Goal: Transaction & Acquisition: Purchase product/service

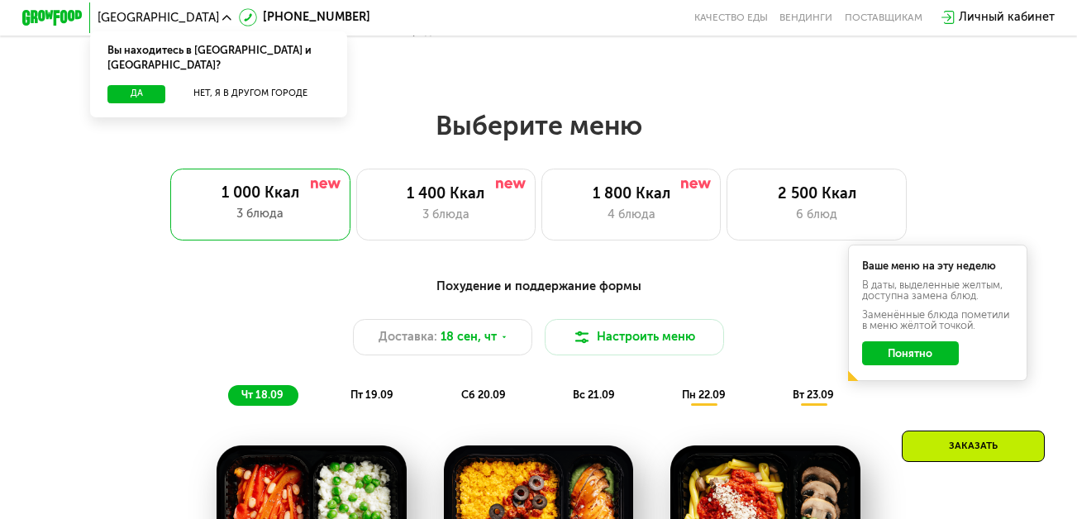
scroll to position [909, 0]
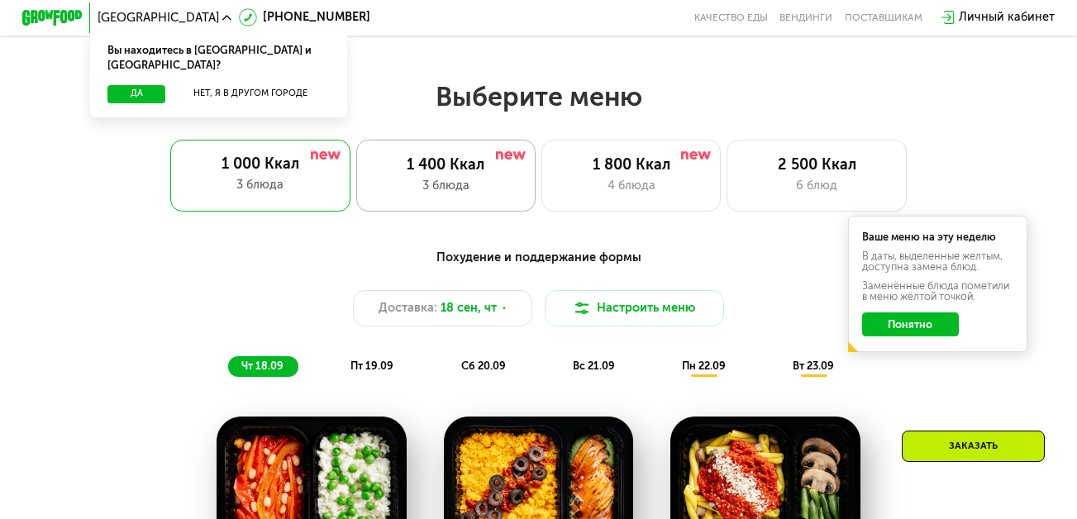
click at [456, 174] on div "1 400 Ккал" at bounding box center [446, 165] width 148 height 18
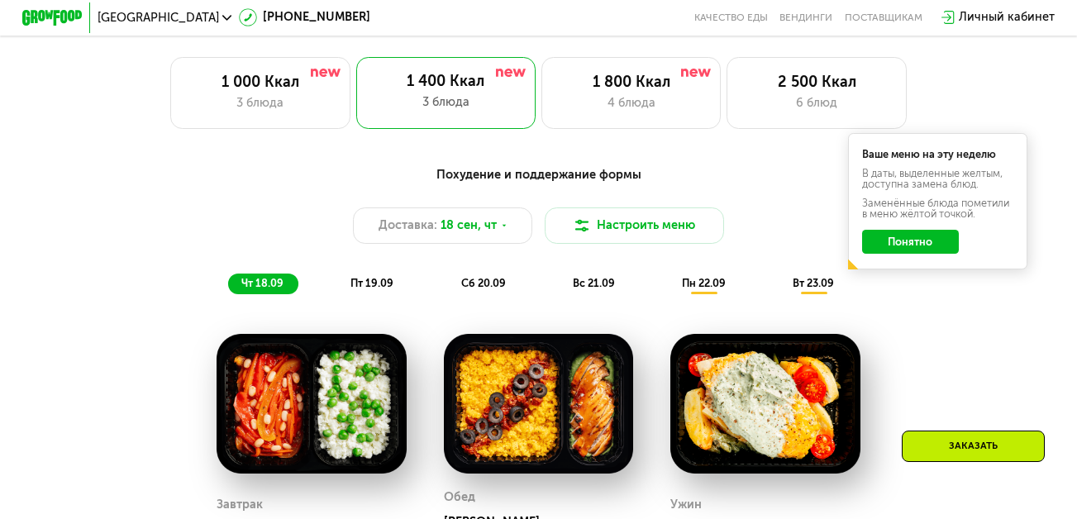
scroll to position [1074, 0]
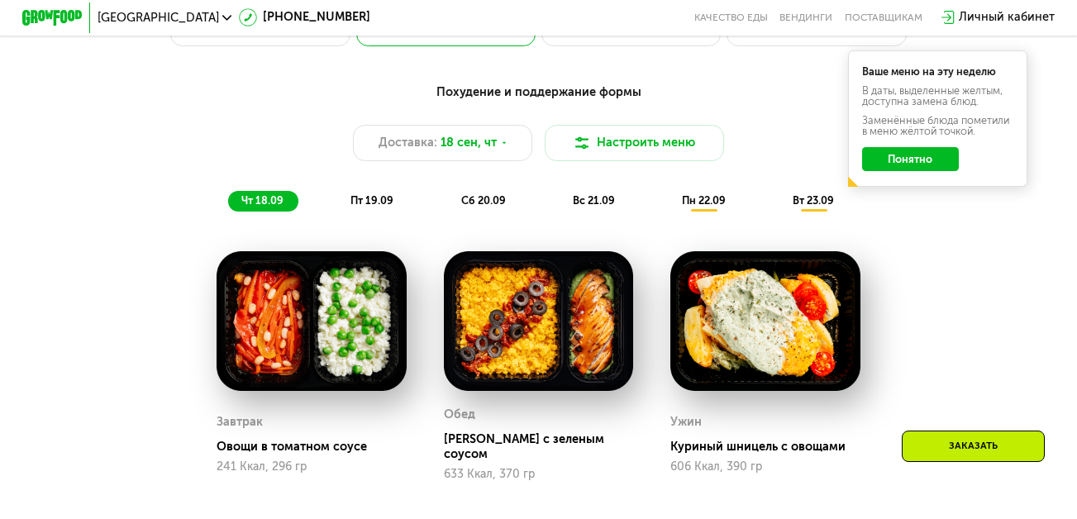
click at [360, 207] on span "пт 19.09" at bounding box center [371, 200] width 43 height 12
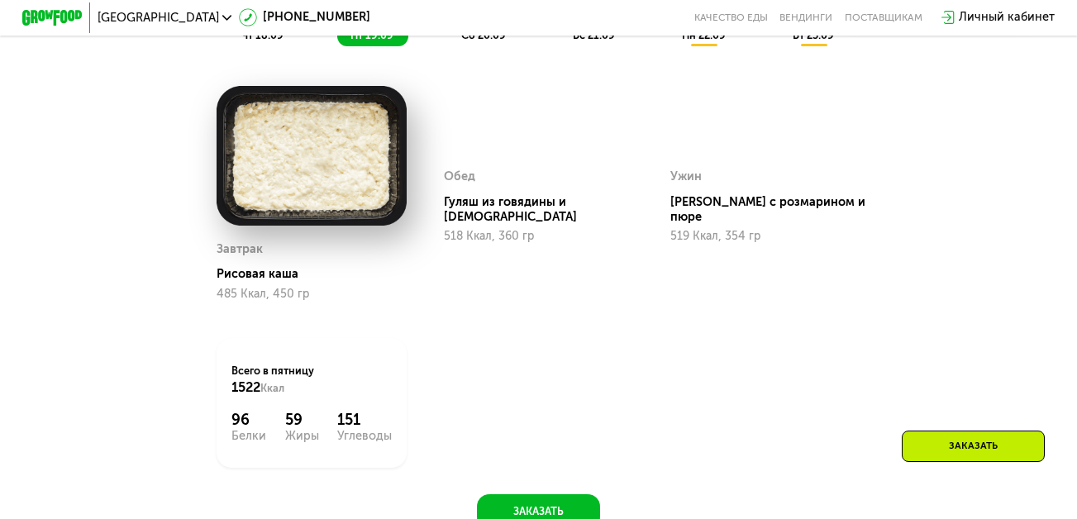
scroll to position [1157, 0]
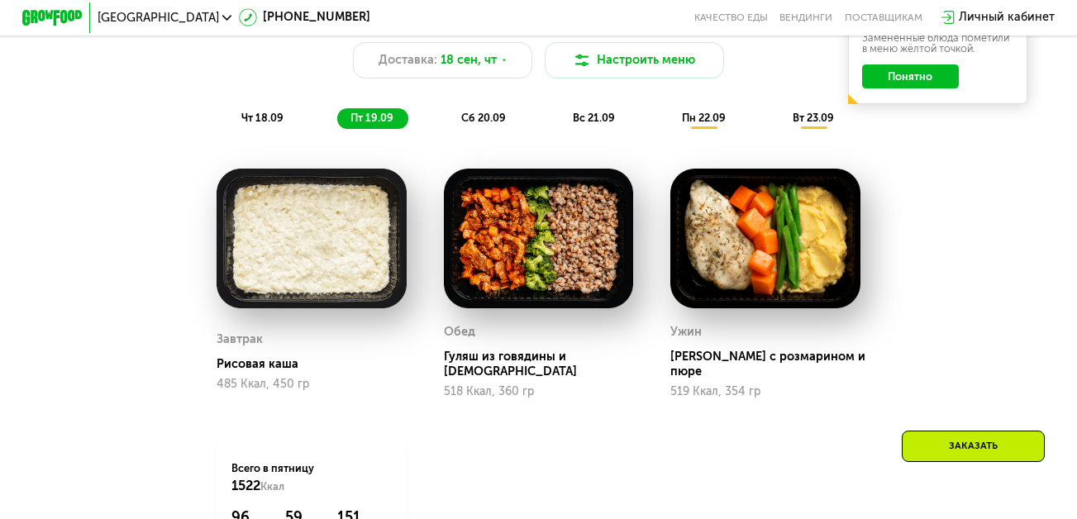
click at [479, 124] on span "сб 20.09" at bounding box center [483, 118] width 45 height 12
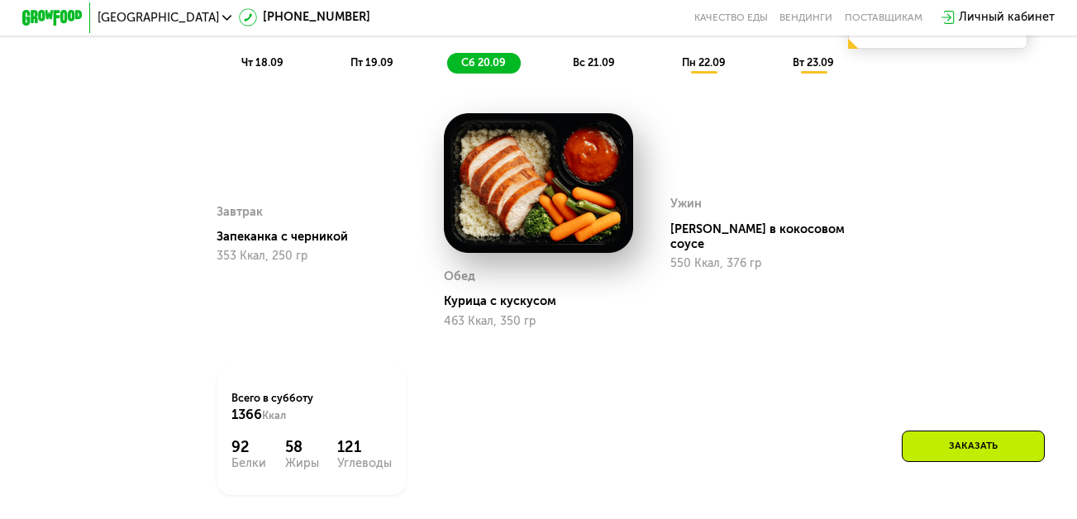
scroll to position [1239, 0]
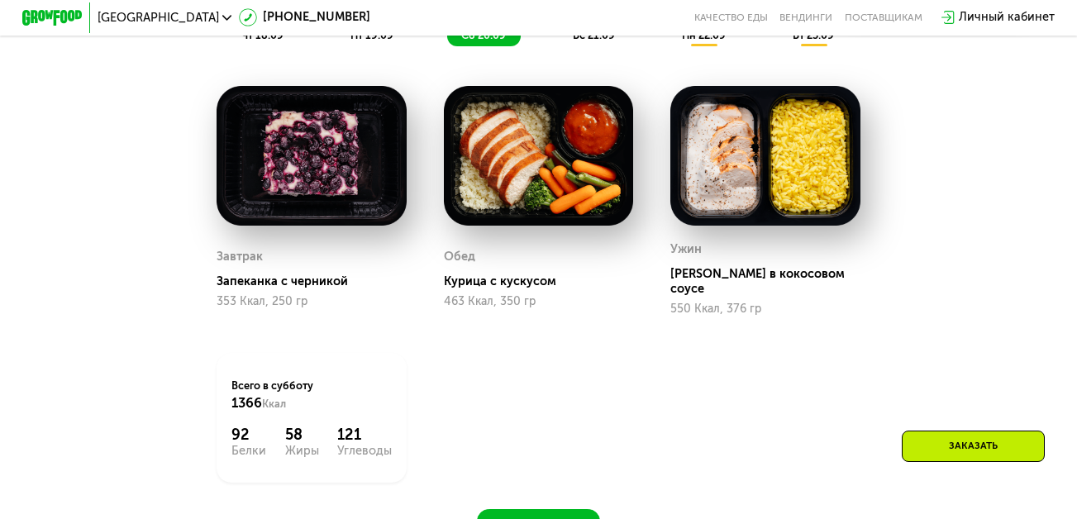
click at [597, 41] on span "вс 21.09" at bounding box center [594, 35] width 42 height 12
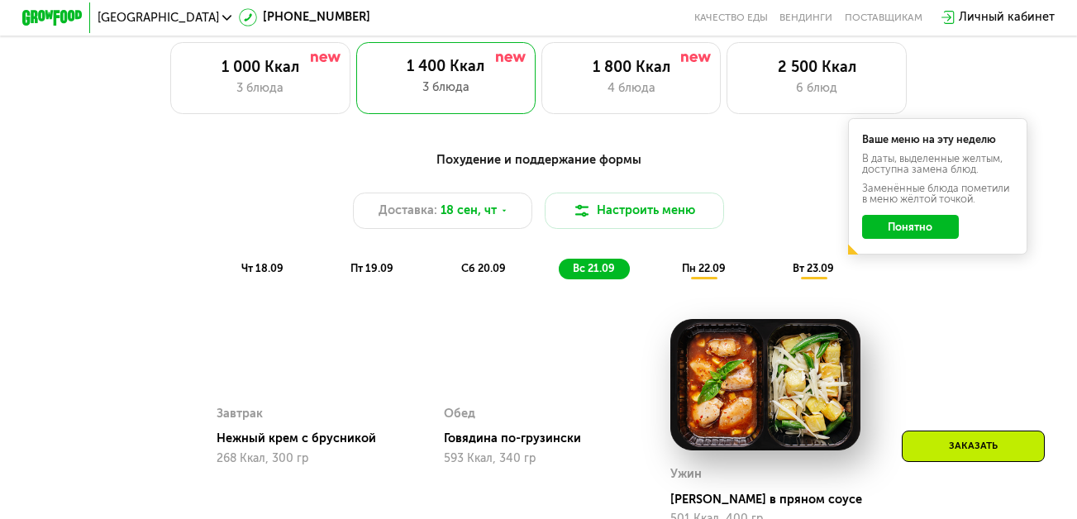
scroll to position [909, 0]
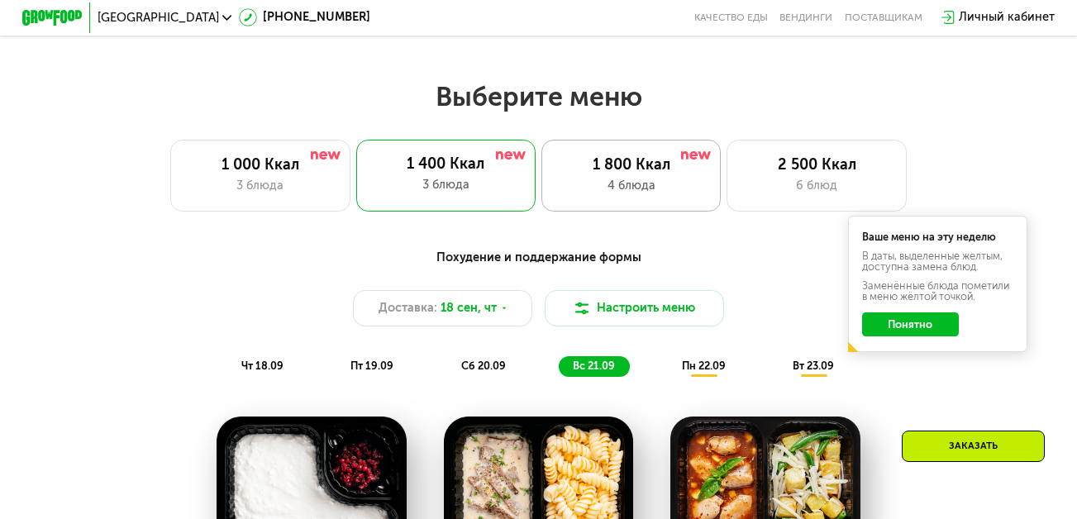
click at [598, 187] on div "4 блюда" at bounding box center [631, 186] width 148 height 18
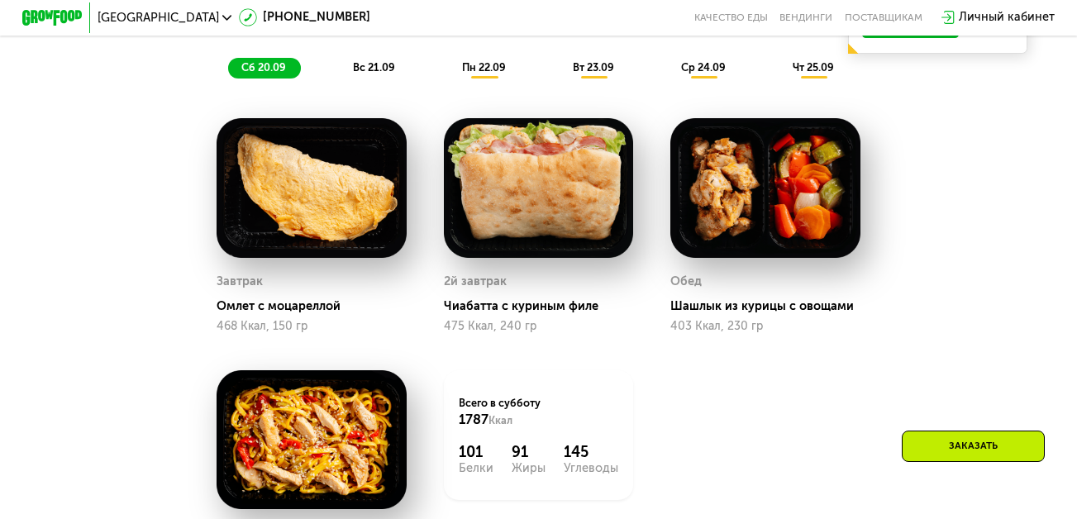
scroll to position [1239, 0]
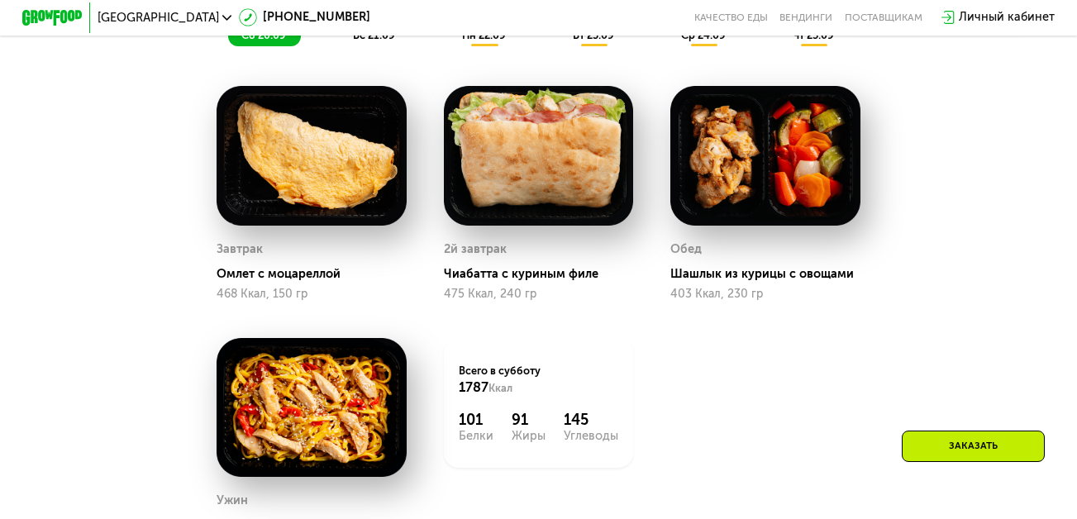
click at [375, 41] on span "вс 21.09" at bounding box center [374, 35] width 42 height 12
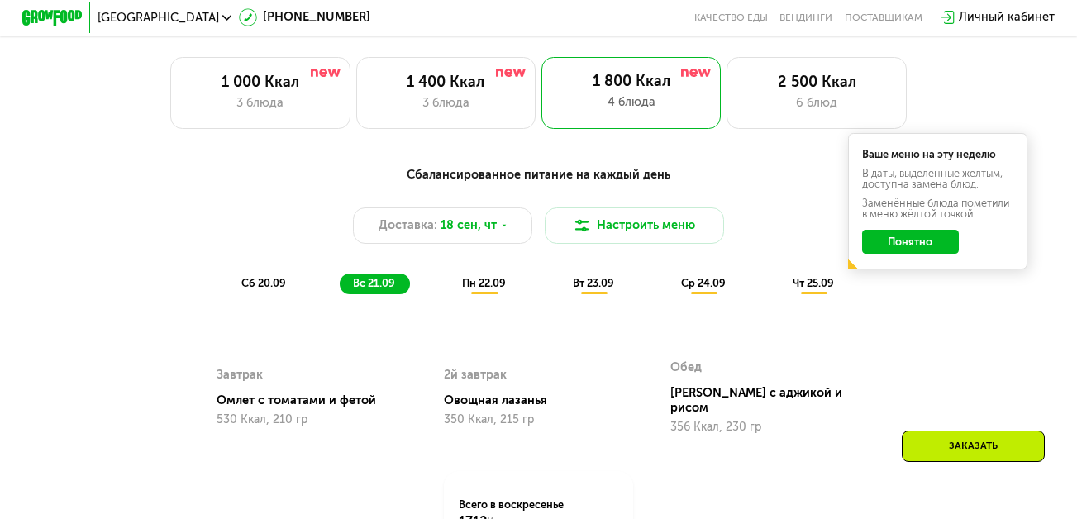
scroll to position [909, 0]
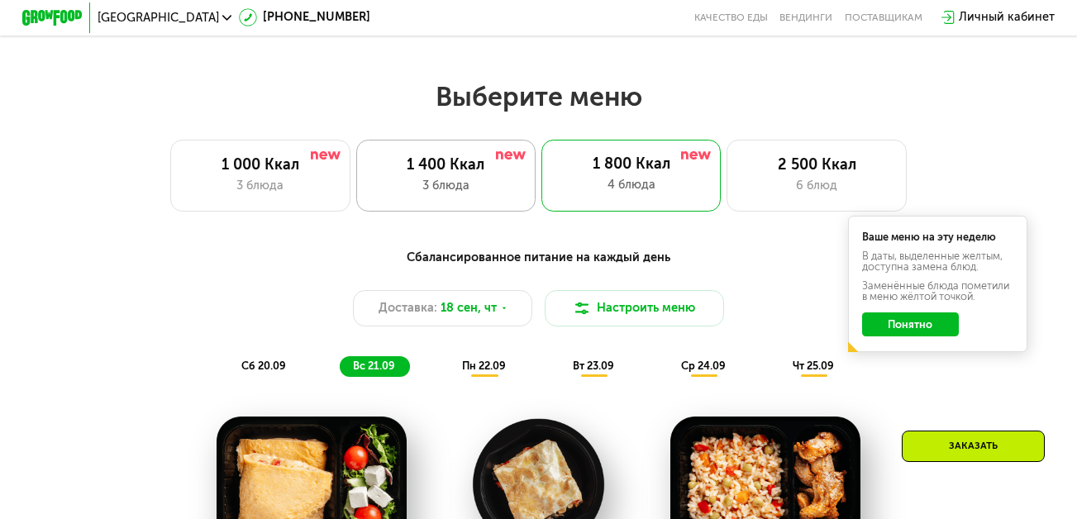
click at [445, 181] on div "1 400 Ккал 3 блюда" at bounding box center [445, 176] width 179 height 72
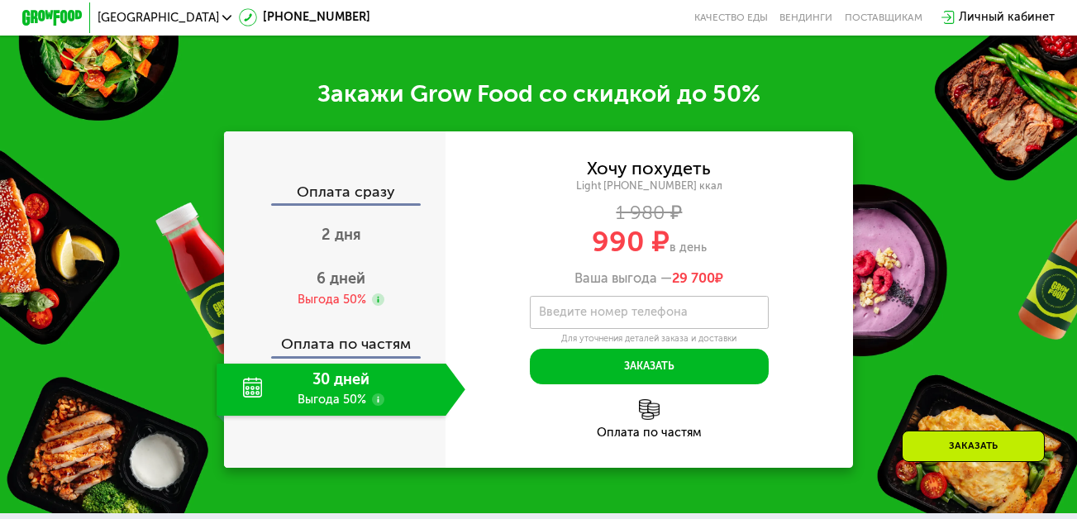
scroll to position [1818, 0]
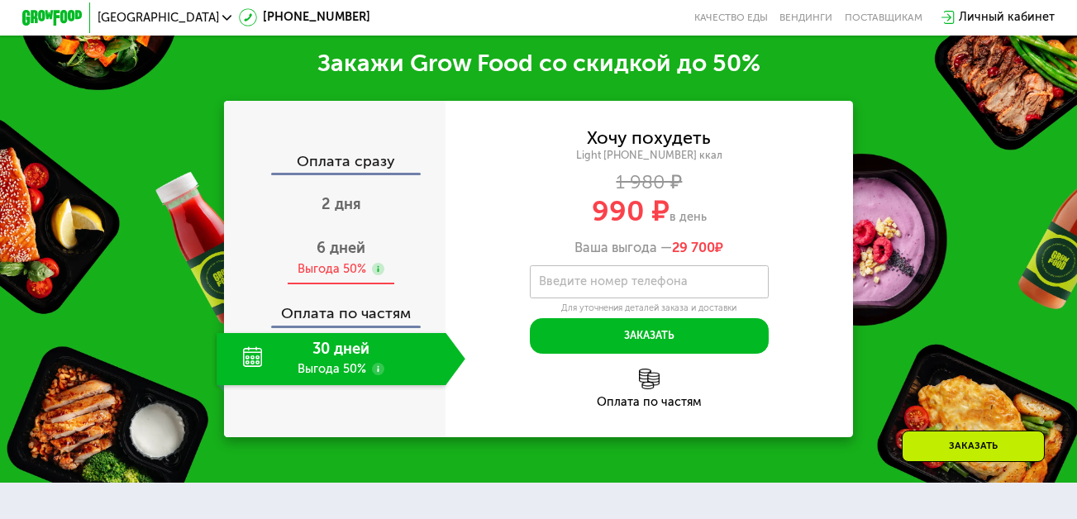
click at [340, 257] on span "6 дней" at bounding box center [340, 248] width 49 height 18
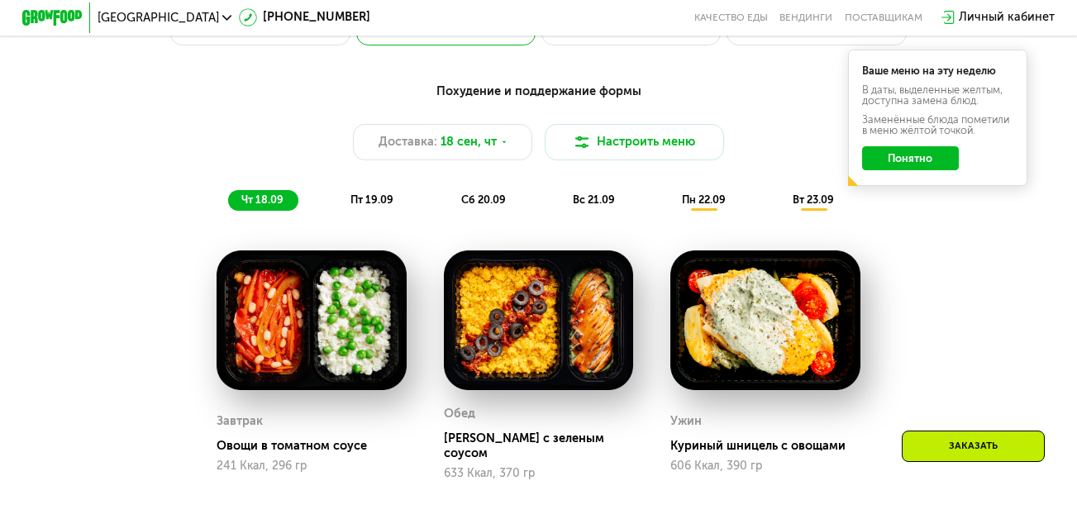
scroll to position [1074, 0]
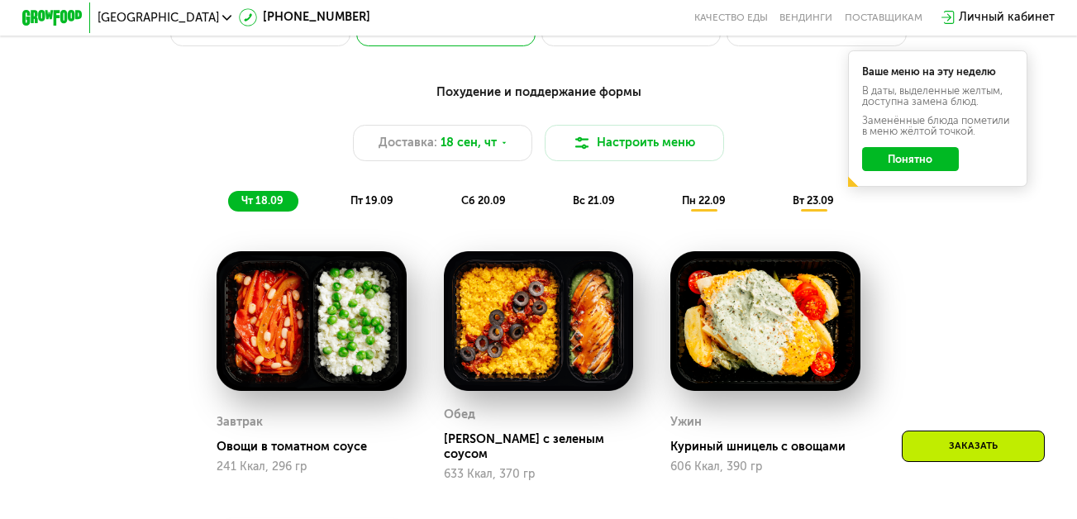
click at [378, 207] on span "пт 19.09" at bounding box center [371, 200] width 43 height 12
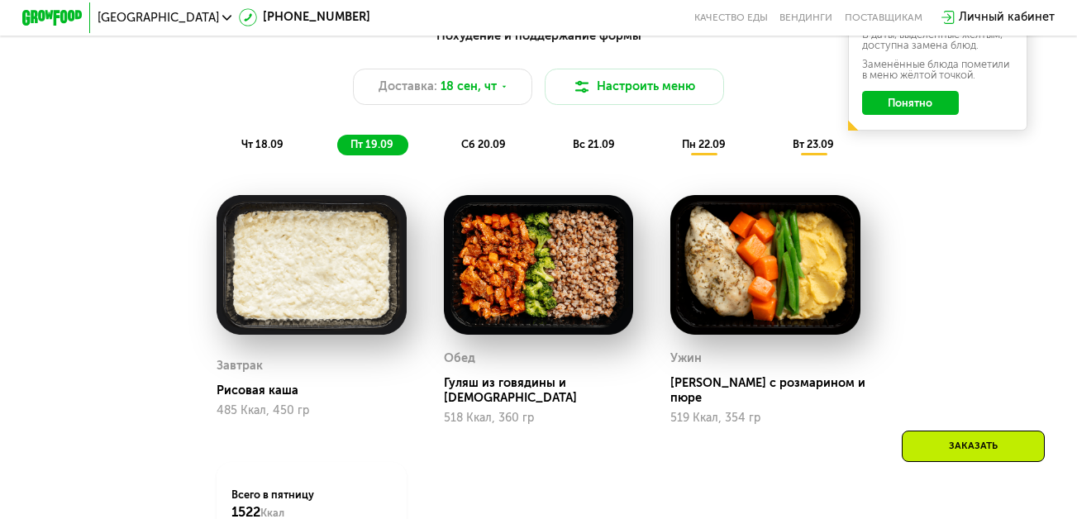
scroll to position [1157, 0]
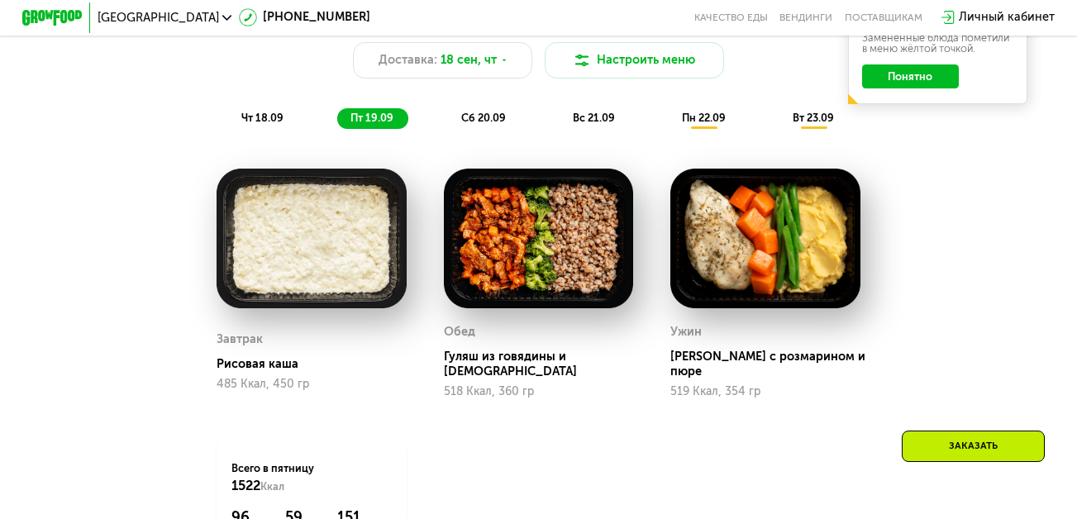
click at [492, 124] on span "сб 20.09" at bounding box center [483, 118] width 45 height 12
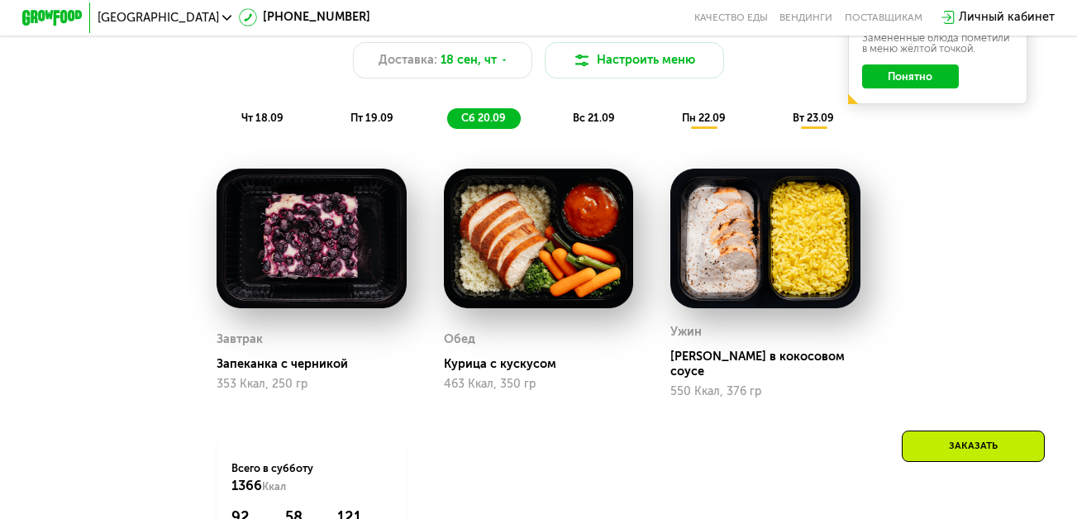
click at [592, 124] on span "вс 21.09" at bounding box center [594, 118] width 42 height 12
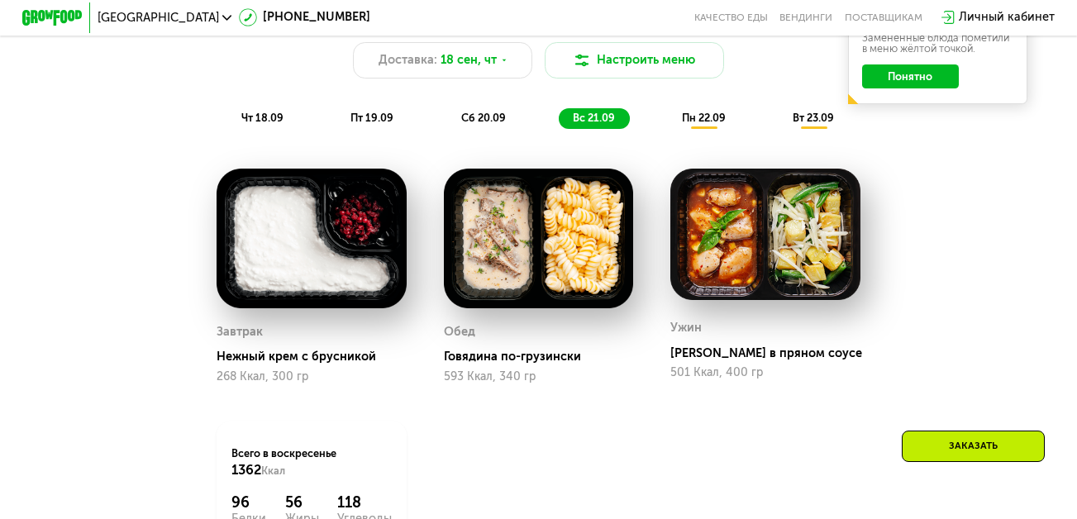
click at [702, 124] on span "пн 22.09" at bounding box center [704, 118] width 44 height 12
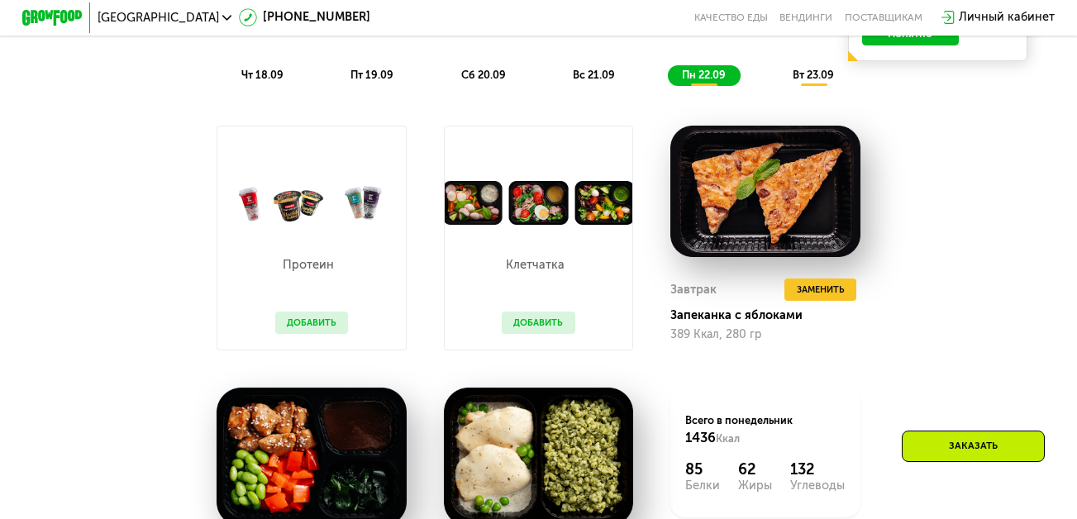
scroll to position [1239, 0]
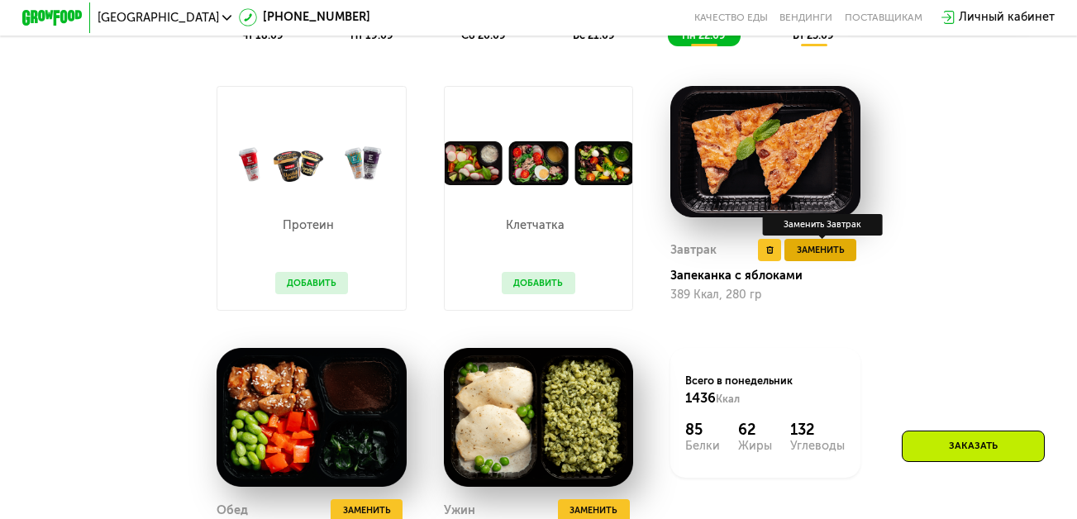
click at [829, 257] on span "Заменить" at bounding box center [821, 250] width 48 height 15
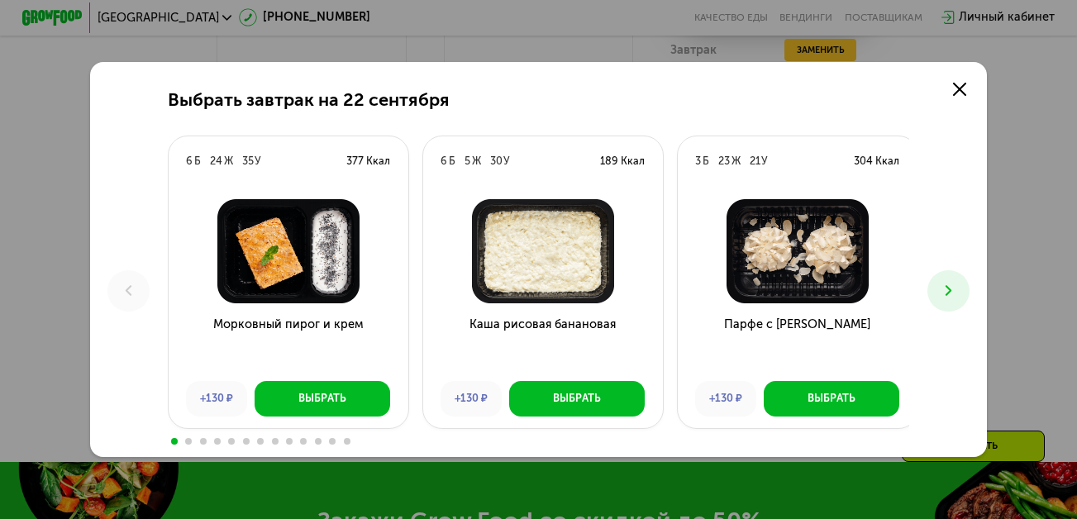
scroll to position [1405, 0]
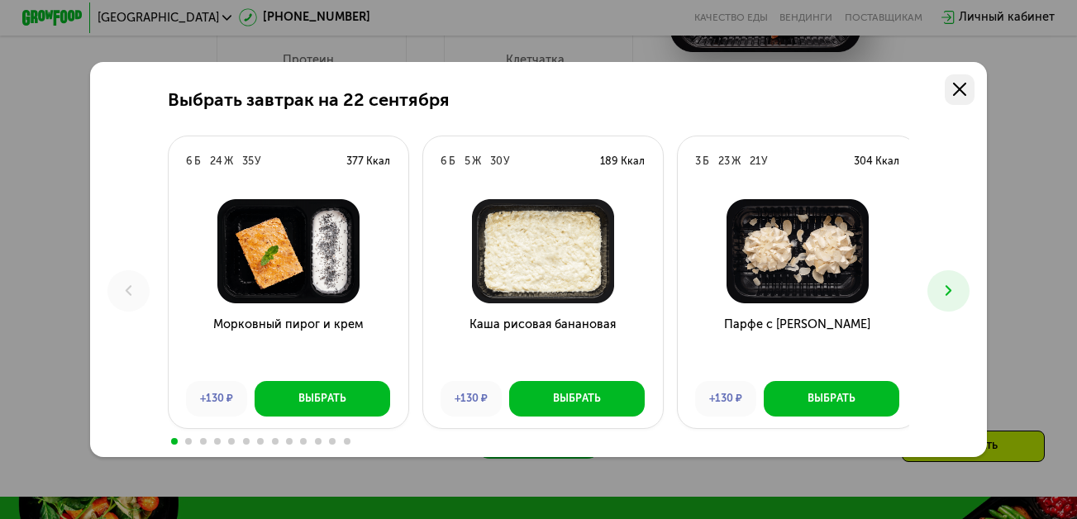
click at [965, 87] on use at bounding box center [959, 89] width 13 height 13
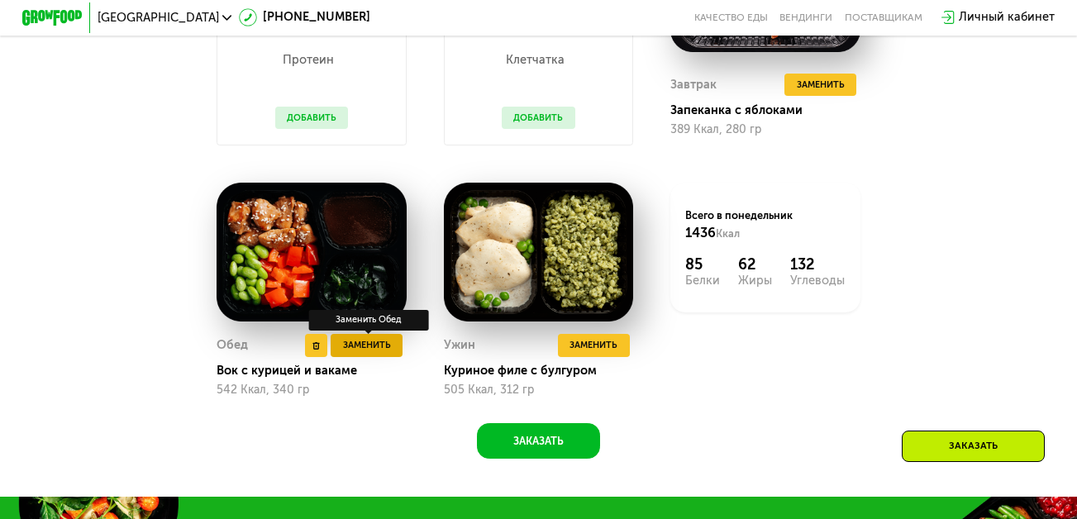
click at [364, 353] on span "Заменить" at bounding box center [367, 345] width 48 height 15
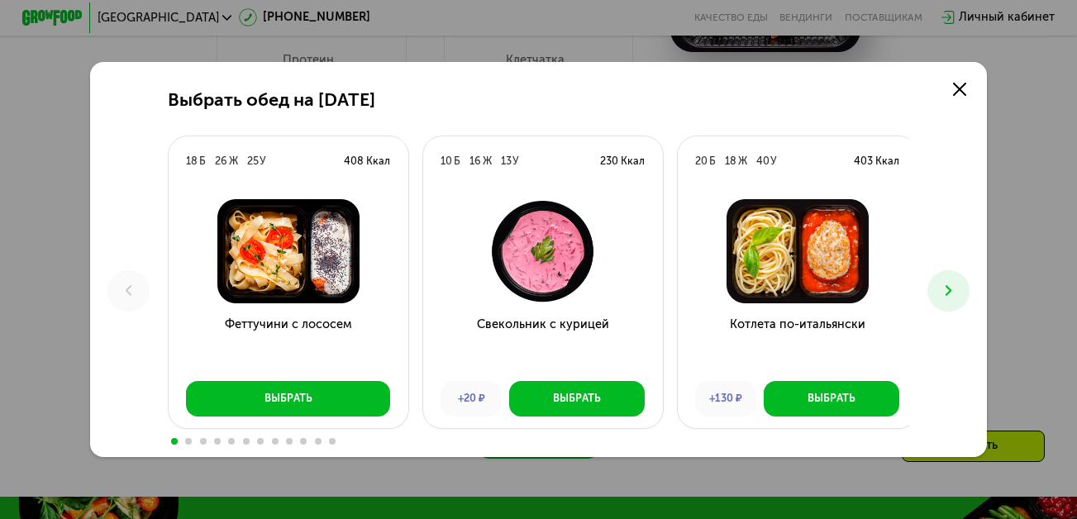
scroll to position [1487, 0]
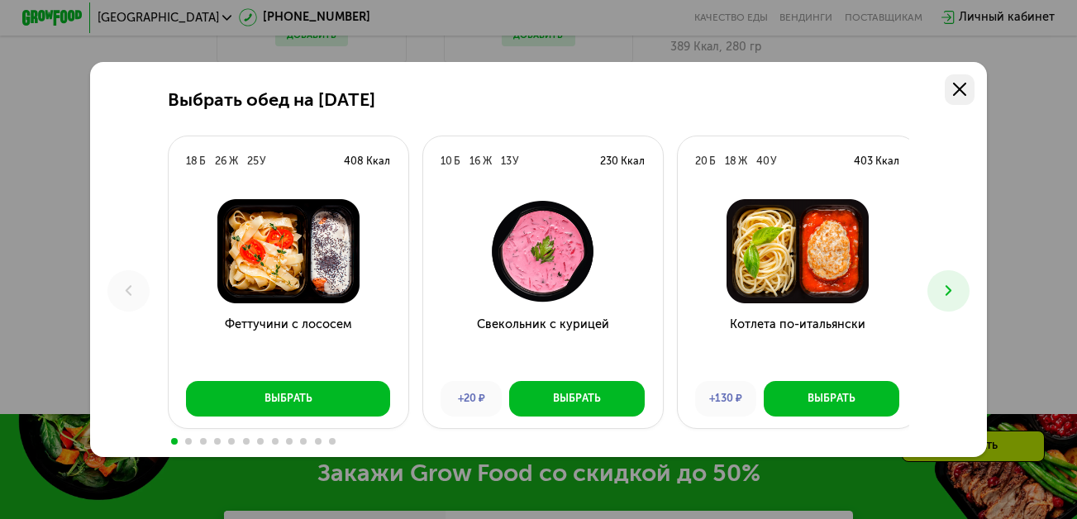
click at [960, 85] on icon at bounding box center [959, 89] width 13 height 13
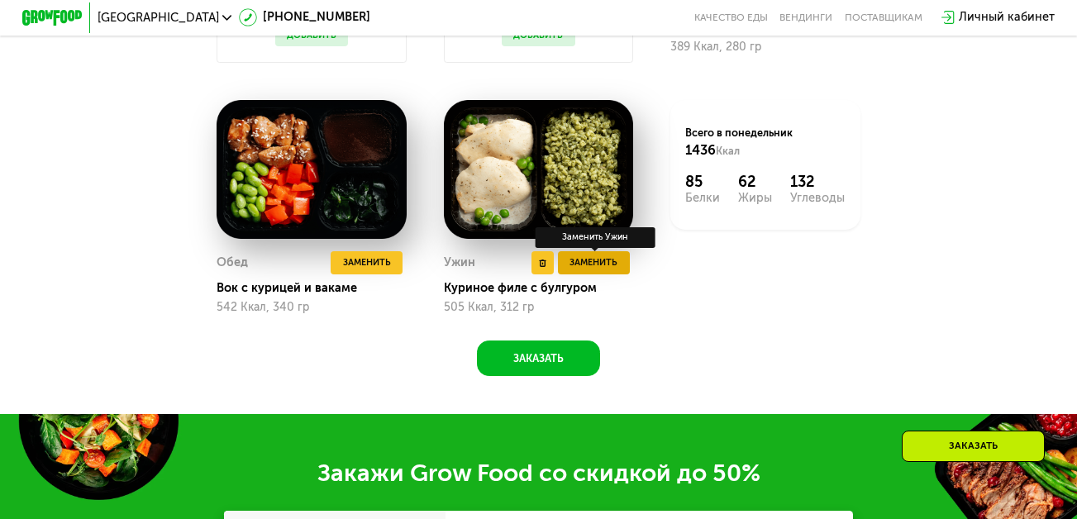
click at [607, 270] on span "Заменить" at bounding box center [593, 262] width 48 height 15
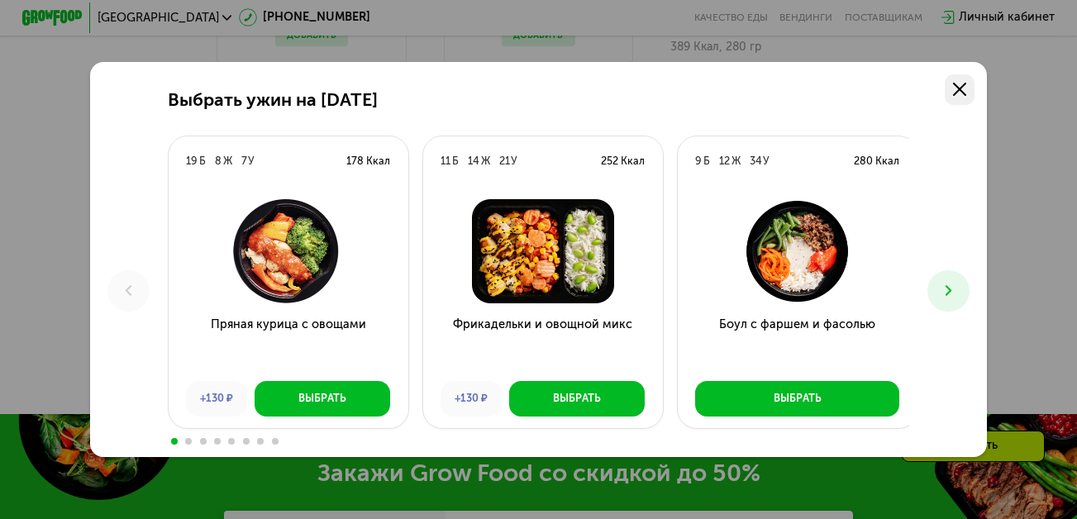
click at [964, 89] on icon at bounding box center [959, 89] width 13 height 13
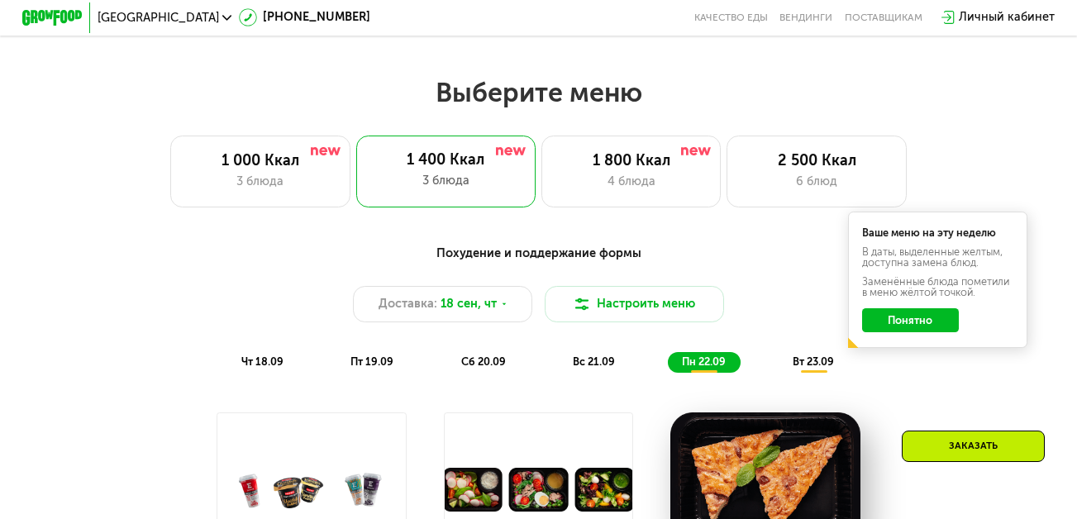
scroll to position [909, 0]
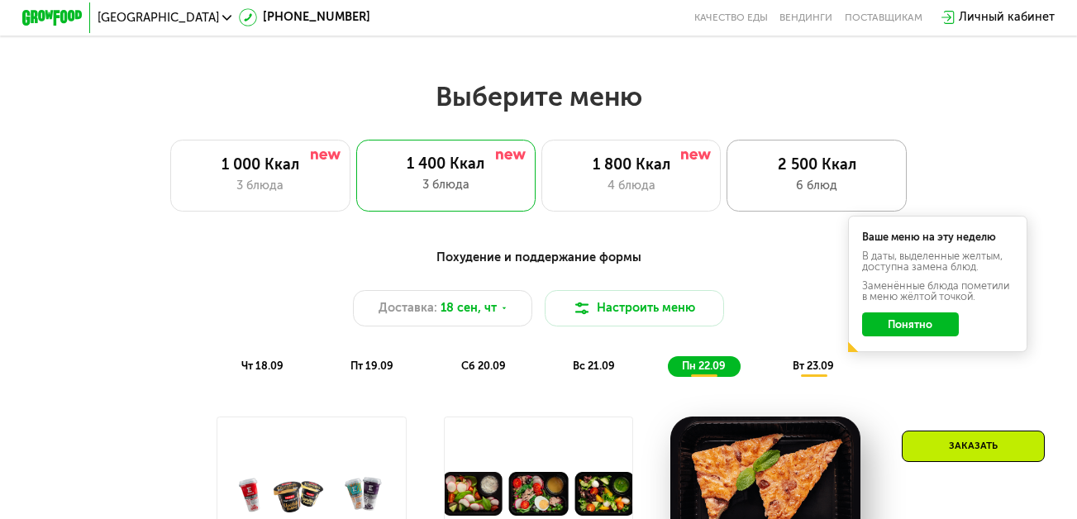
click at [787, 174] on div "2 500 Ккал" at bounding box center [817, 165] width 148 height 18
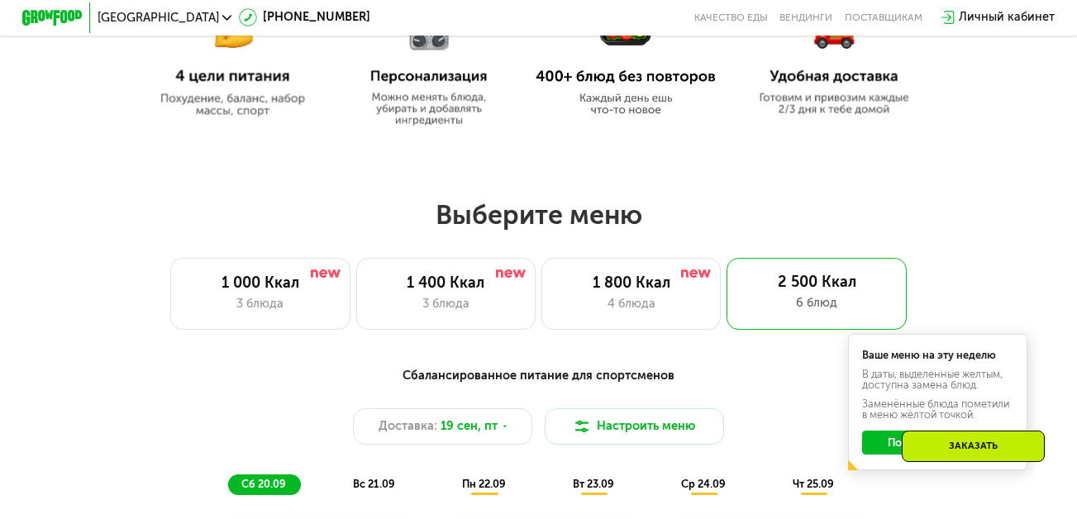
scroll to position [744, 0]
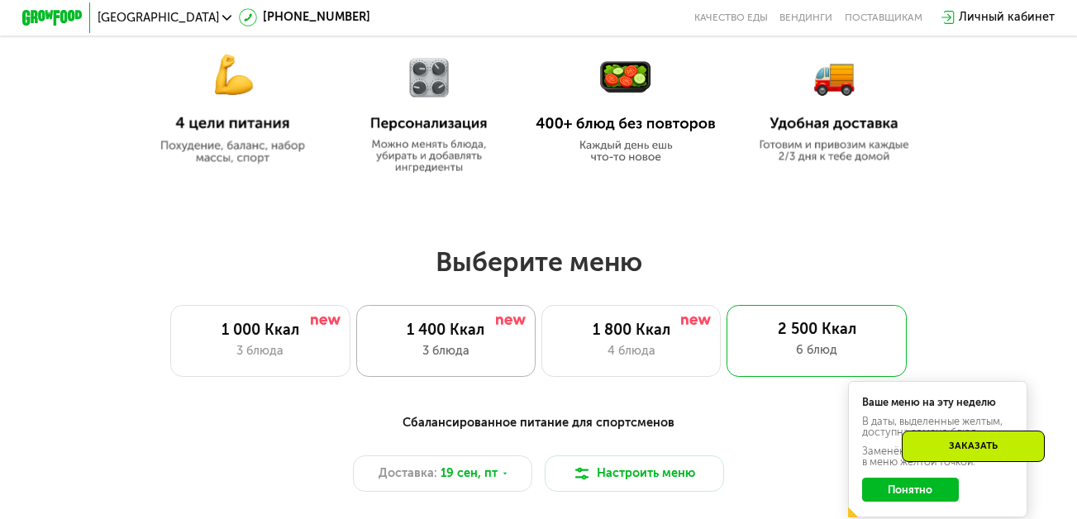
click at [417, 340] on div "1 400 Ккал" at bounding box center [446, 330] width 148 height 18
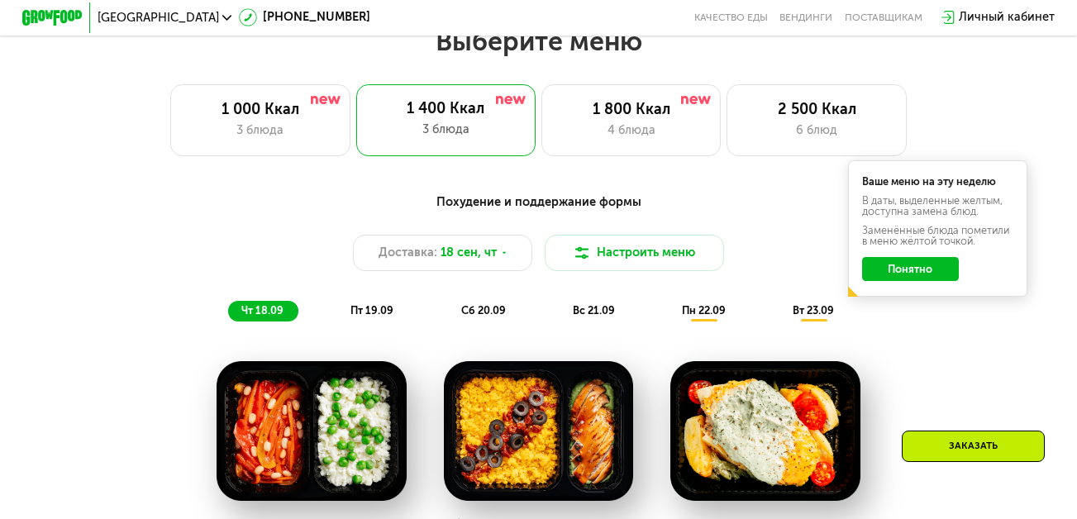
scroll to position [992, 0]
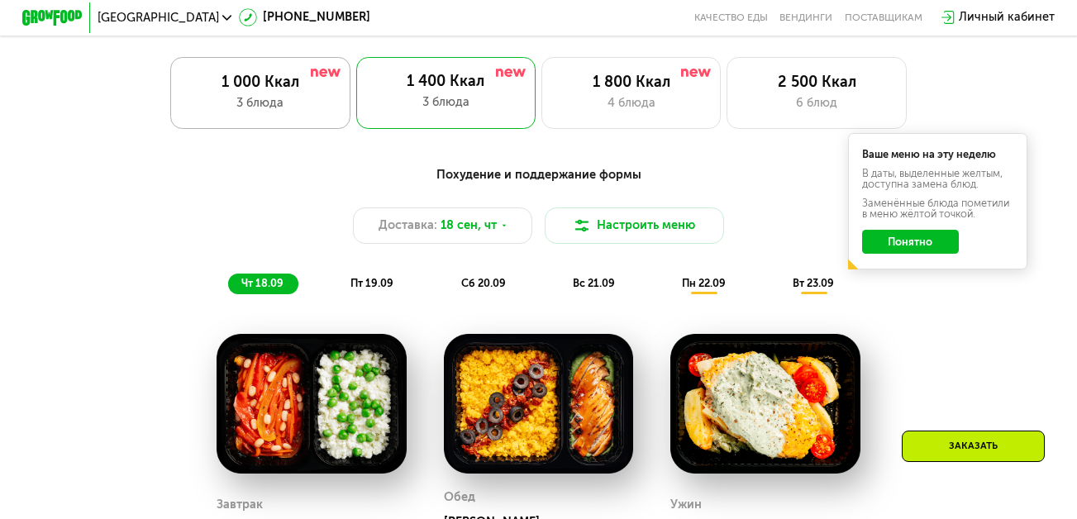
click at [242, 92] on div "1 000 Ккал" at bounding box center [260, 83] width 148 height 18
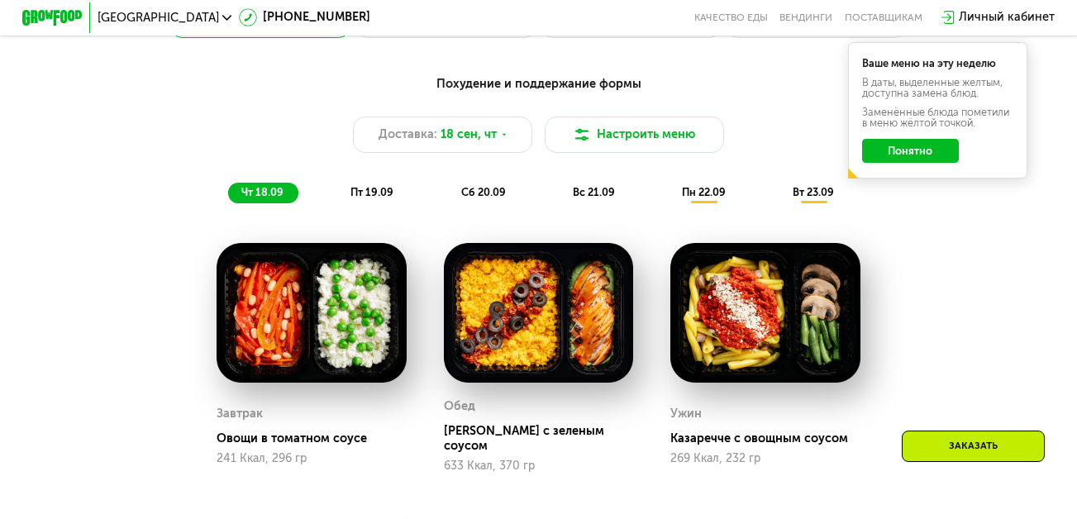
scroll to position [1074, 0]
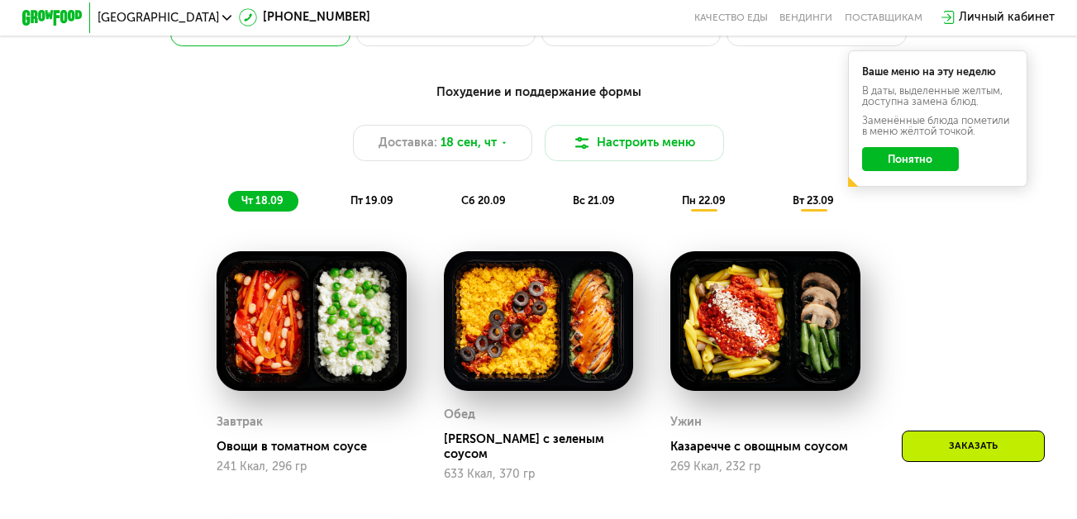
click at [376, 207] on span "пт 19.09" at bounding box center [371, 200] width 43 height 12
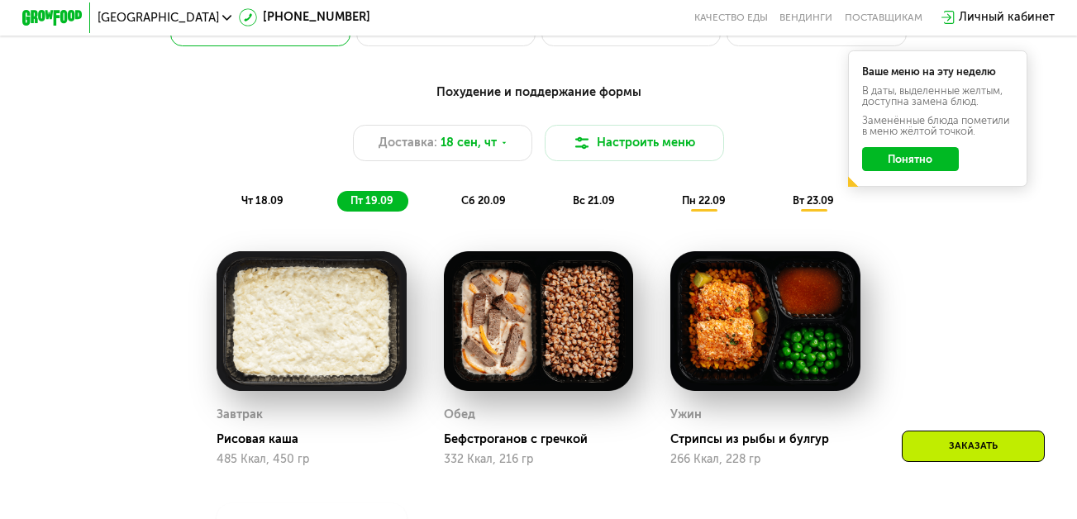
scroll to position [1157, 0]
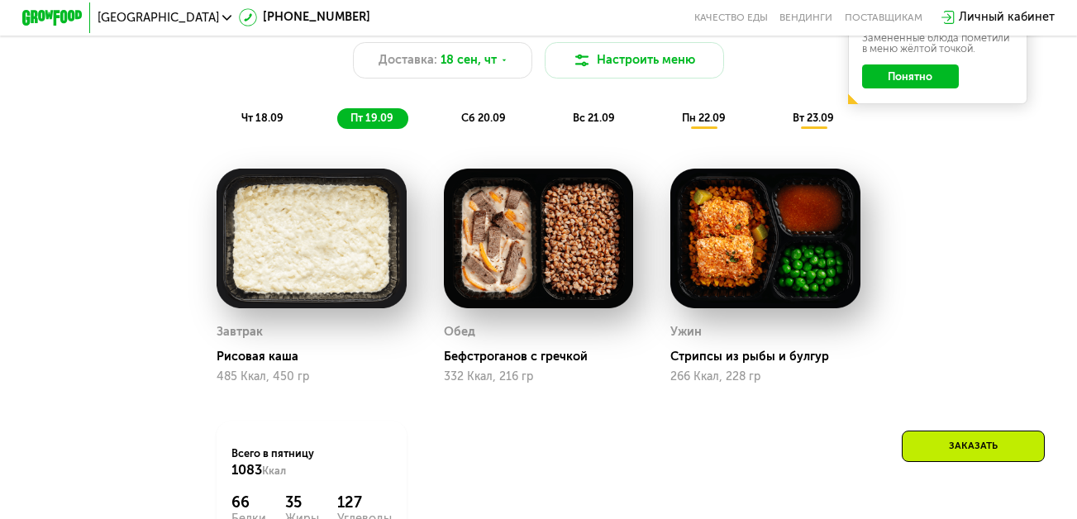
click at [485, 124] on span "сб 20.09" at bounding box center [483, 118] width 45 height 12
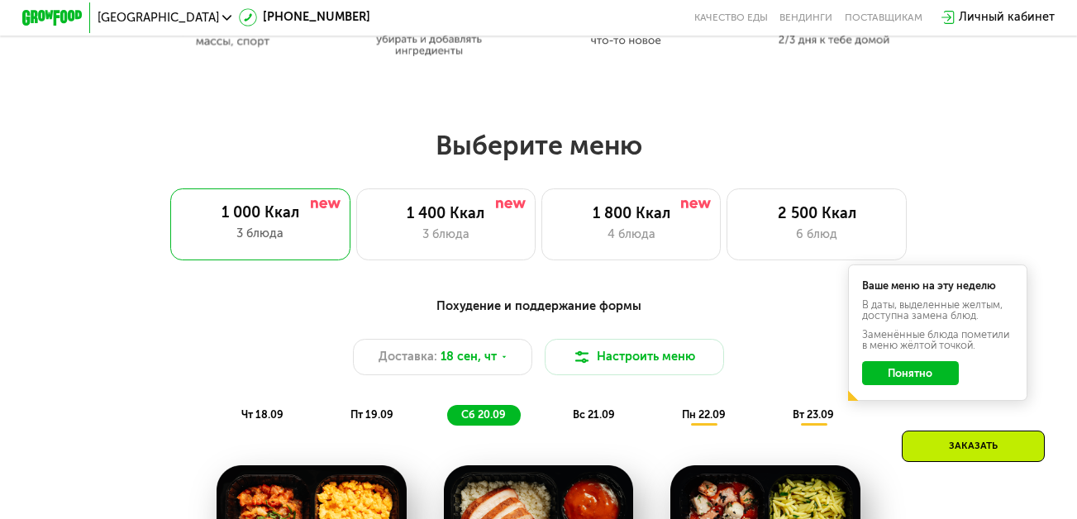
scroll to position [826, 0]
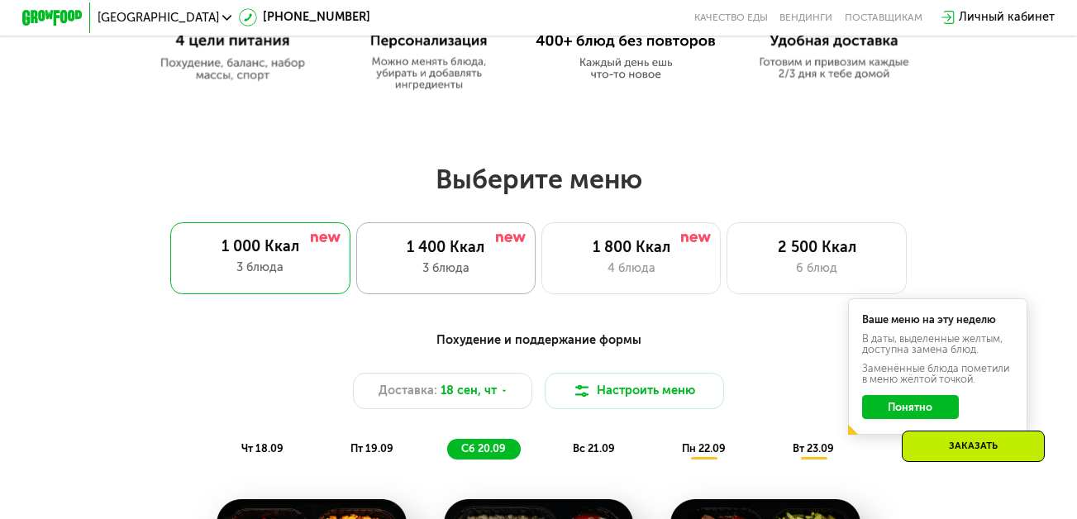
click at [434, 255] on div "1 400 Ккал" at bounding box center [446, 248] width 148 height 18
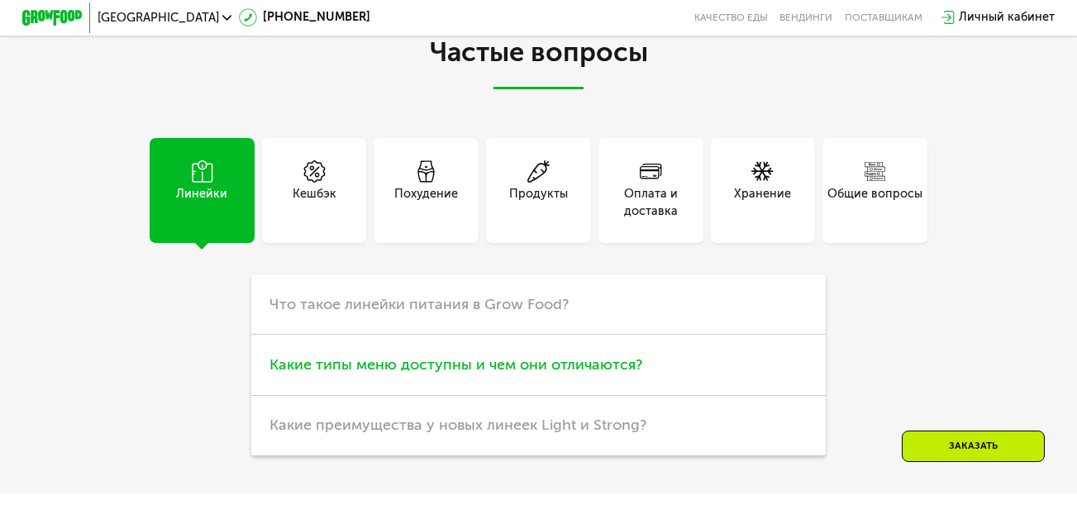
scroll to position [3966, 0]
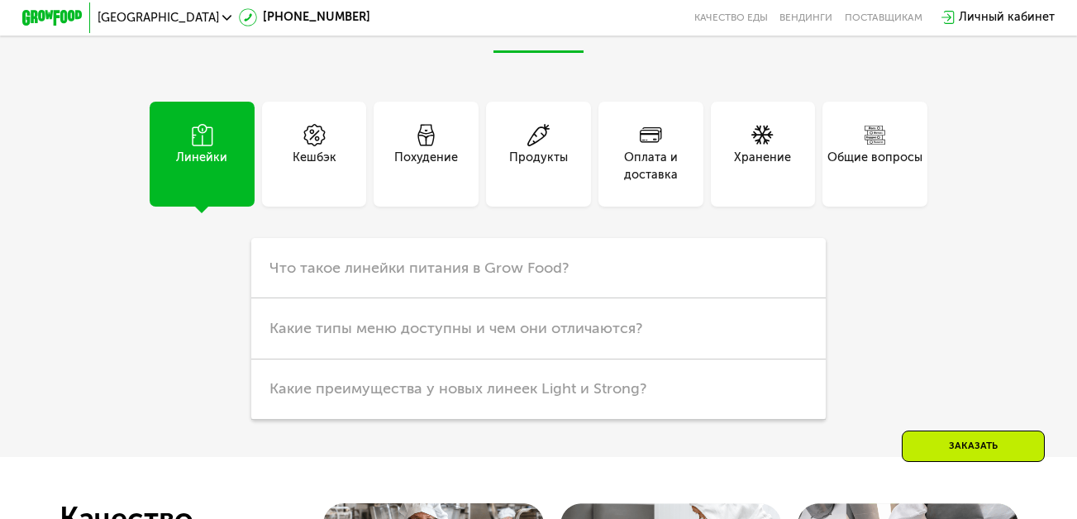
click at [649, 176] on div "Оплата и доставка" at bounding box center [650, 167] width 105 height 36
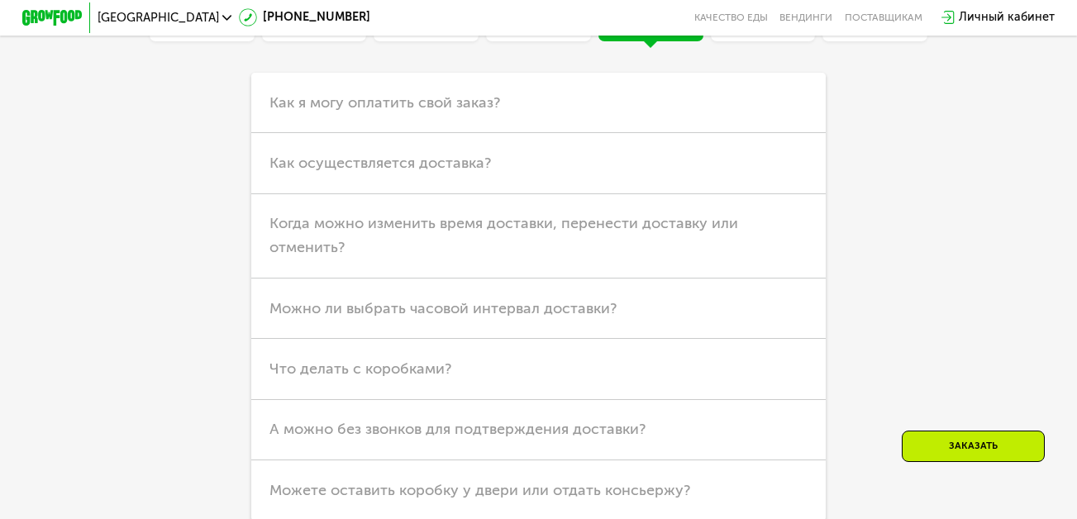
scroll to position [4214, 0]
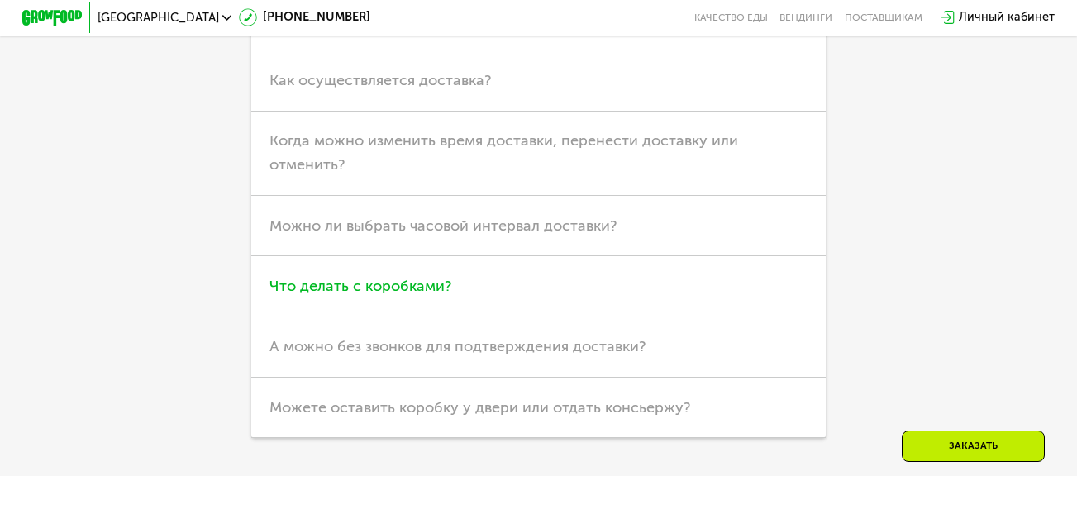
click at [320, 295] on span "Что делать с коробками?" at bounding box center [360, 286] width 182 height 18
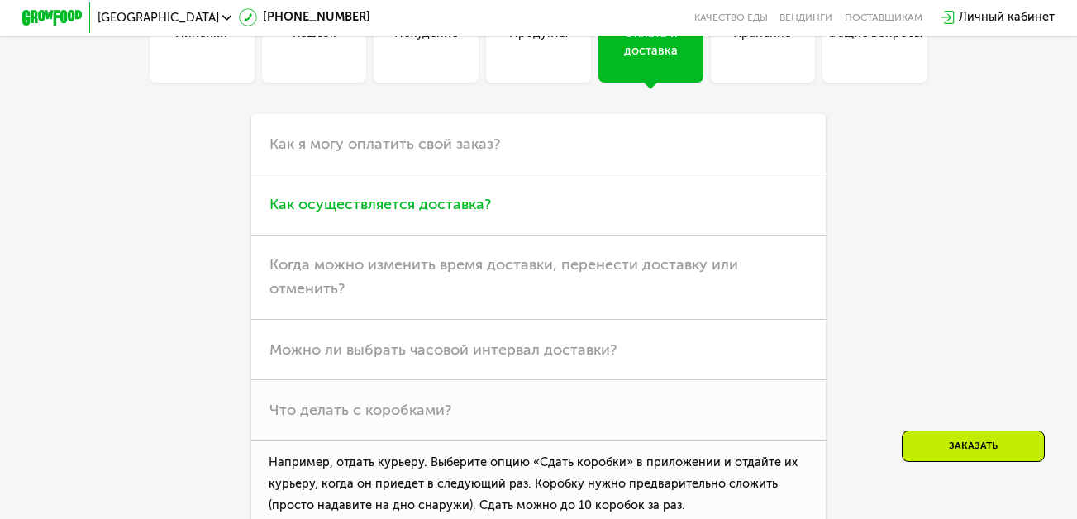
scroll to position [4049, 0]
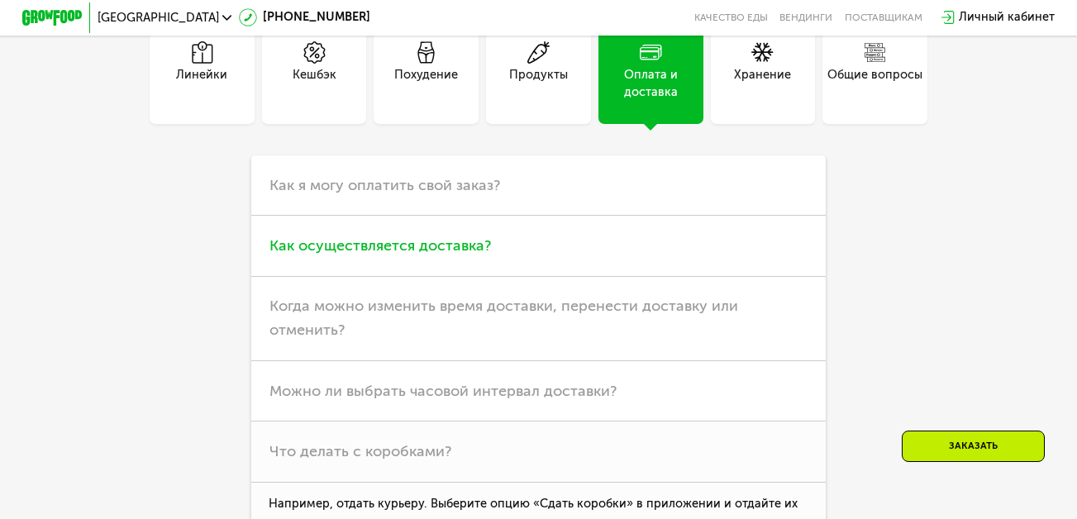
click at [370, 255] on span "Как осуществляется доставка?" at bounding box center [379, 245] width 221 height 18
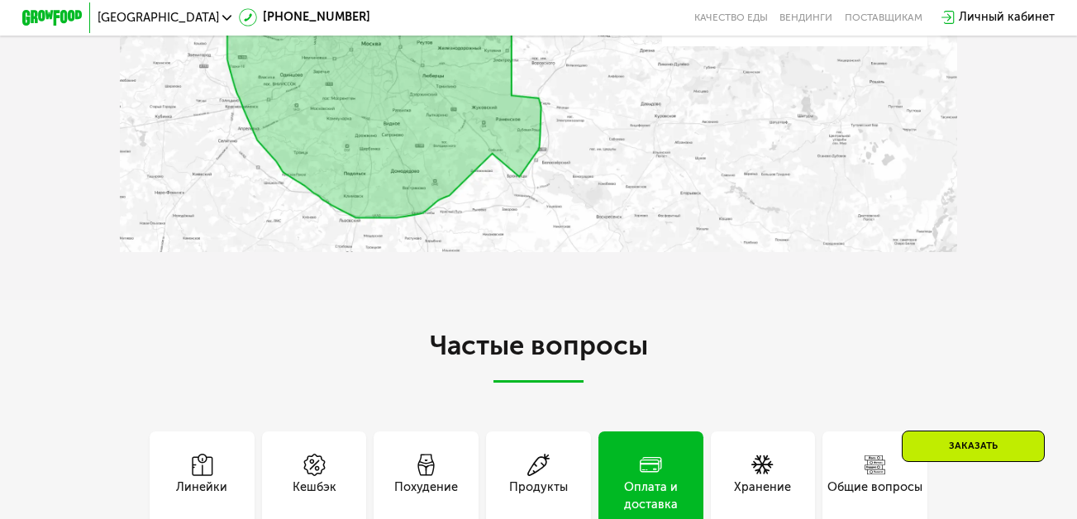
scroll to position [3636, 0]
